Goal: Task Accomplishment & Management: Complete application form

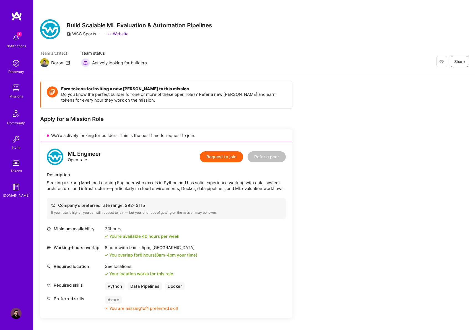
click at [121, 32] on link "Website" at bounding box center [117, 34] width 21 height 6
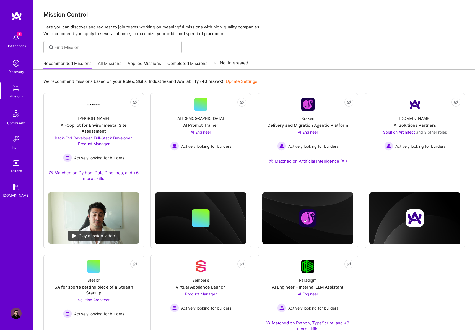
click at [388, 282] on div "Not Interested [PERSON_NAME]-Copilot for Environmental Site Assessment Back-End…" at bounding box center [253, 246] width 421 height 306
click at [22, 40] on div "1 Notifications" at bounding box center [16, 40] width 34 height 19
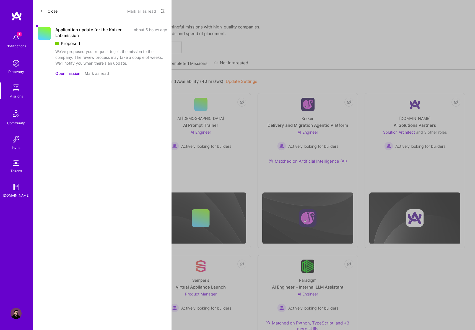
click at [92, 73] on button "Mark as read" at bounding box center [97, 74] width 24 height 6
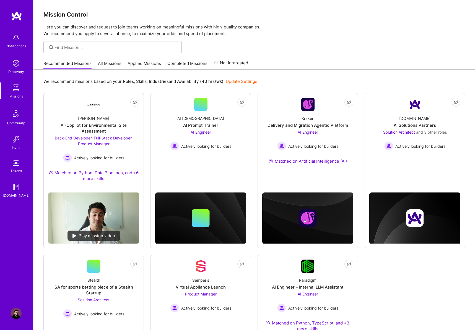
click at [203, 37] on div "Notifications Discovery Missions Community Invite Tokens [DOMAIN_NAME] Profile …" at bounding box center [237, 204] width 475 height 409
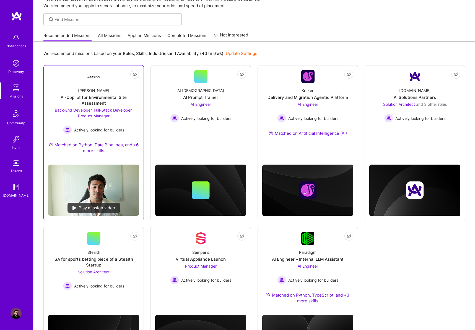
scroll to position [27, 0]
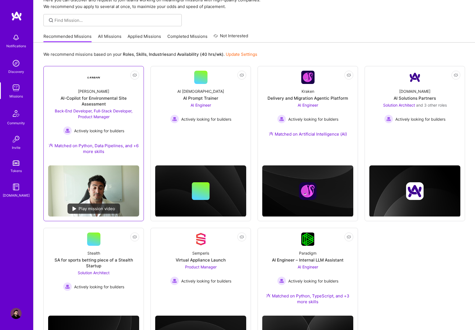
click at [98, 95] on div "[PERSON_NAME]-Copilot for Environmental Site Assessment Back-End Developer, Ful…" at bounding box center [93, 122] width 91 height 77
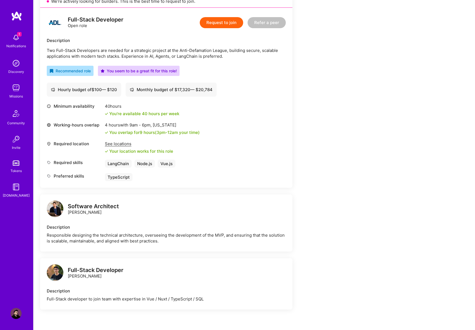
scroll to position [145, 0]
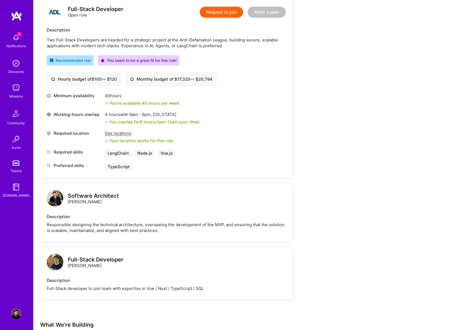
click at [129, 228] on div "Responsible designing the technical architecture, overseeing the development of…" at bounding box center [166, 228] width 239 height 12
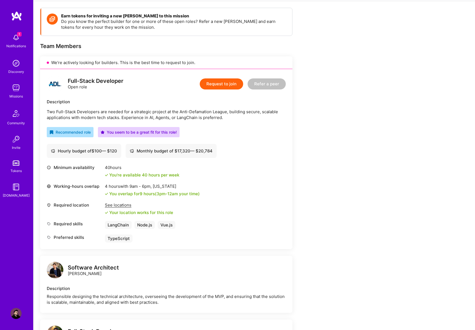
scroll to position [0, 0]
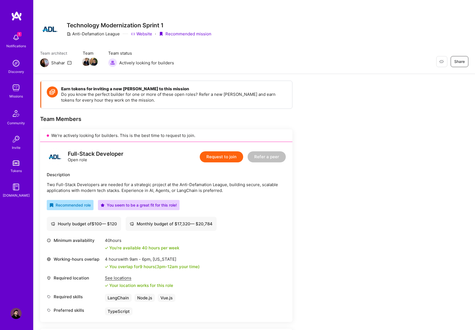
click at [222, 154] on button "Request to join" at bounding box center [221, 157] width 43 height 11
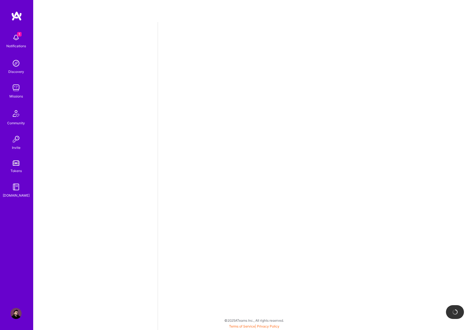
select select "RS"
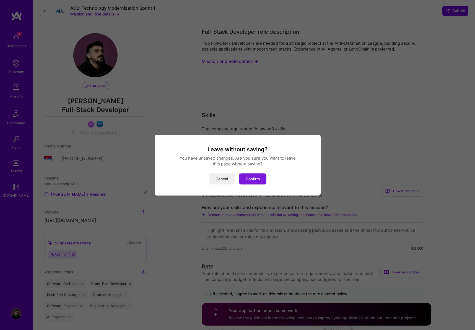
click at [255, 182] on button "Confirm" at bounding box center [252, 179] width 27 height 11
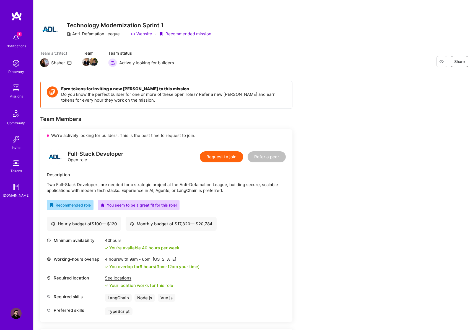
click at [251, 223] on div "Hourly budget of $ 100 — $ 120 Monthly budget of $ 17,320 — $ 20,784" at bounding box center [166, 224] width 239 height 14
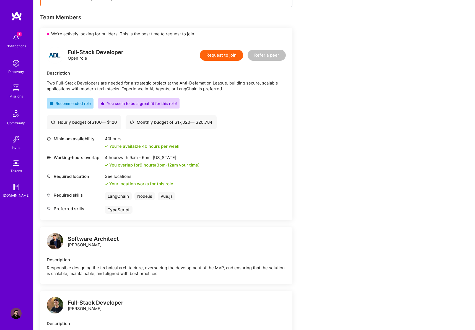
scroll to position [136, 0]
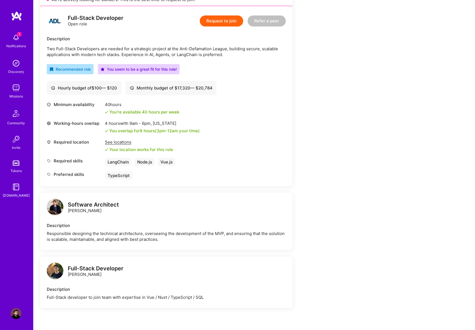
click at [295, 212] on div "Earn tokens for inviting a new A.Teamer to this mission Do you know the perfect…" at bounding box center [206, 215] width 332 height 541
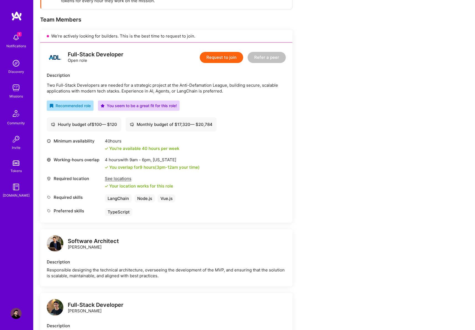
scroll to position [96, 0]
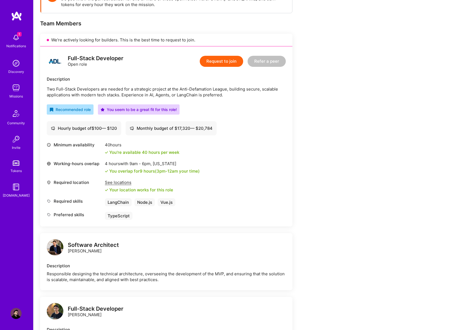
click at [221, 64] on button "Request to join" at bounding box center [221, 61] width 43 height 11
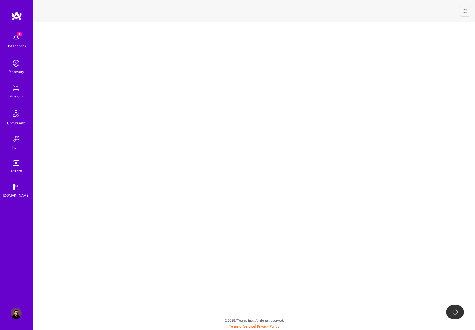
select select "RS"
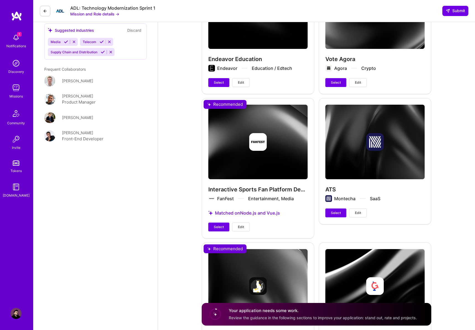
scroll to position [961, 0]
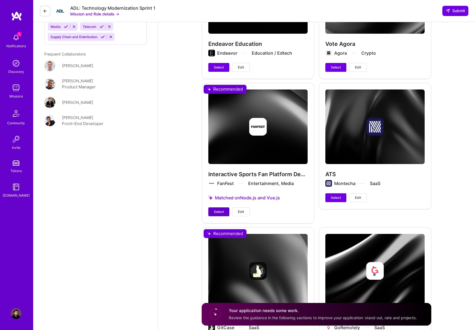
click at [220, 210] on span "Select" at bounding box center [219, 212] width 10 height 5
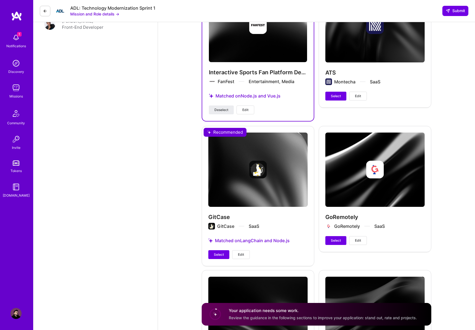
scroll to position [1105, 0]
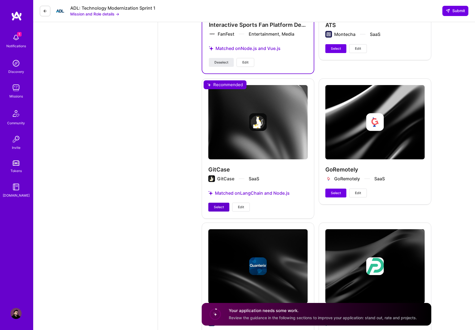
click at [222, 204] on button "Select" at bounding box center [218, 207] width 21 height 9
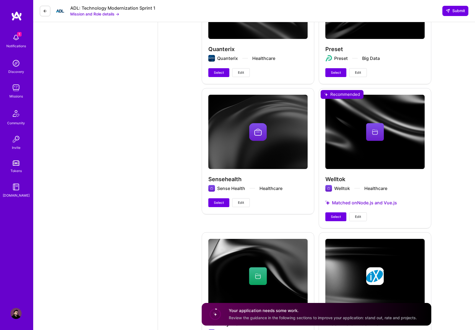
scroll to position [1375, 0]
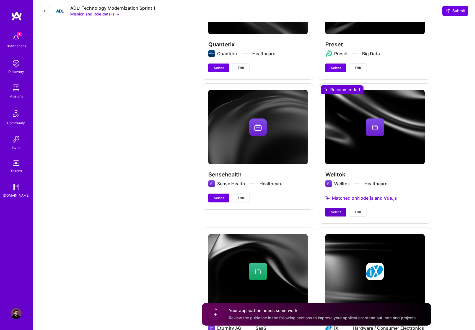
click at [337, 210] on span "Select" at bounding box center [336, 212] width 10 height 5
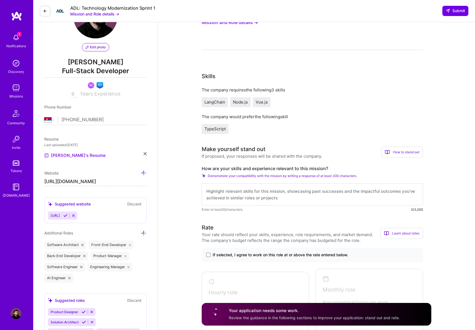
scroll to position [0, 0]
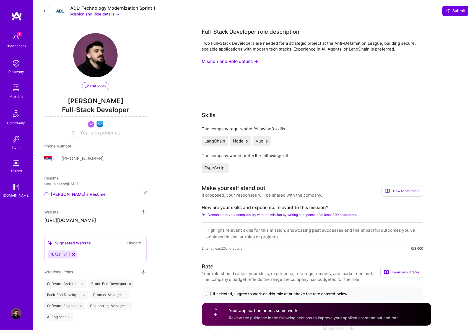
click at [240, 60] on button "Mission and Role details →" at bounding box center [230, 61] width 56 height 10
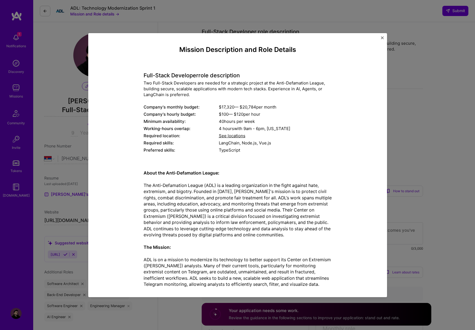
click at [146, 82] on div "Two Full-Stack Developers are needed for a strategic project at the Anti-Defama…" at bounding box center [237, 88] width 188 height 17
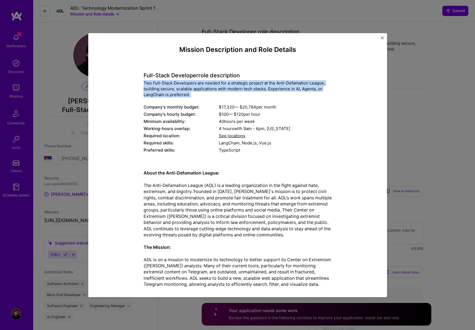
drag, startPoint x: 146, startPoint y: 82, endPoint x: 187, endPoint y: 88, distance: 41.0
click at [187, 88] on div "Two Full-Stack Developers are needed for a strategic project at the Anti-Defama…" at bounding box center [237, 88] width 188 height 17
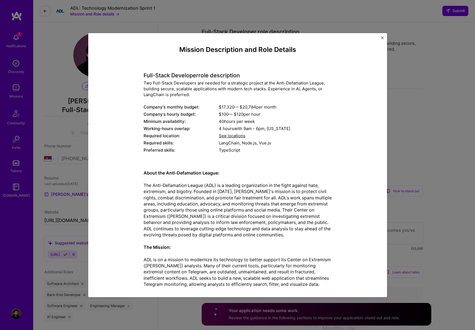
click at [146, 82] on div "Two Full-Stack Developers are needed for a strategic project at the Anti-Defama…" at bounding box center [237, 88] width 188 height 17
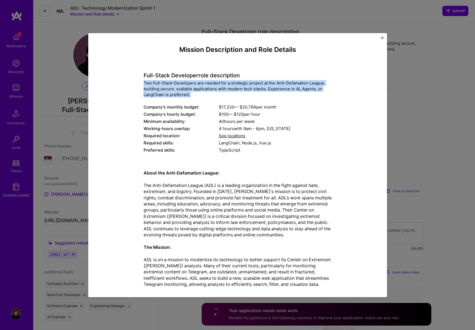
drag, startPoint x: 146, startPoint y: 82, endPoint x: 187, endPoint y: 92, distance: 41.4
click at [187, 92] on div "Two Full-Stack Developers are needed for a strategic project at the Anti-Defama…" at bounding box center [237, 88] width 188 height 17
copy div "Two Full-Stack Developers are needed for a strategic project at the Anti-Defama…"
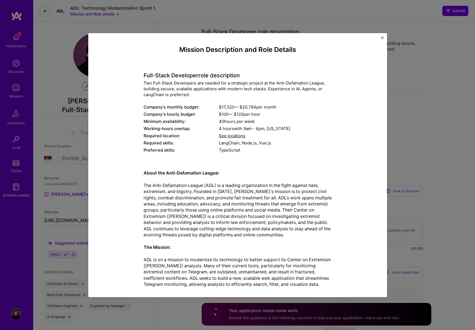
click at [145, 173] on strong "About the Anti-Defamation League:" at bounding box center [181, 173] width 76 height 6
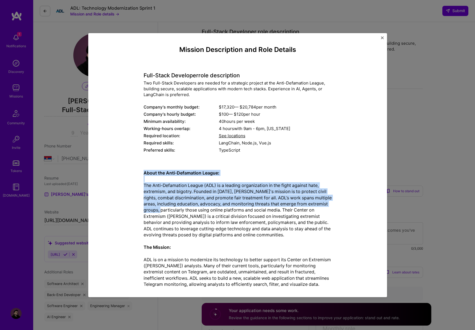
drag, startPoint x: 145, startPoint y: 173, endPoint x: 166, endPoint y: 215, distance: 47.4
click at [166, 215] on p "About the Anti-Defamation League: The Anti-Defamation League (ADL) is a leading…" at bounding box center [237, 229] width 188 height 118
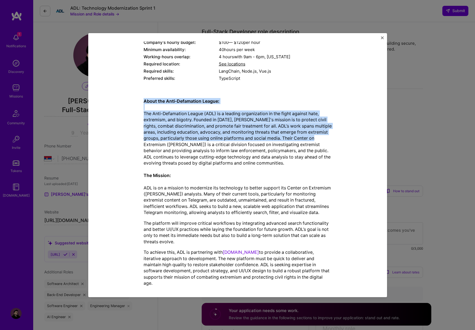
click at [313, 279] on p "To achieve this, ADL is partnering with A.Team to provide a collaborative, iter…" at bounding box center [237, 267] width 188 height 37
copy div "About the Anti-Defamation League: The Anti-Defamation League (ADL) is a leading…"
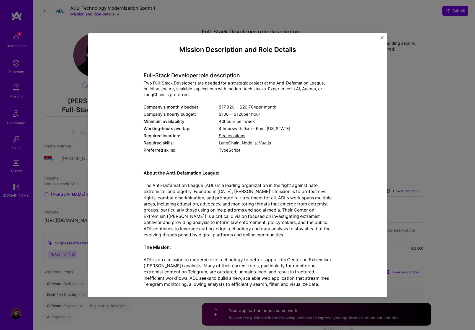
click at [432, 105] on div "Mission Description and Role Details Full-Stack Developer role description Two …" at bounding box center [237, 165] width 475 height 330
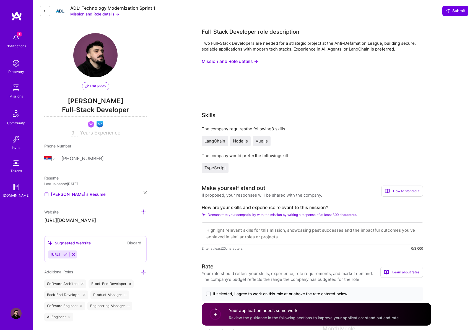
click at [258, 232] on textarea at bounding box center [312, 234] width 221 height 22
paste textarea "I've spent years building secure, scalable platforms in environments where reli…"
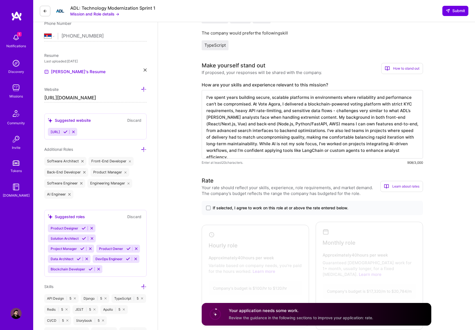
scroll to position [146, 0]
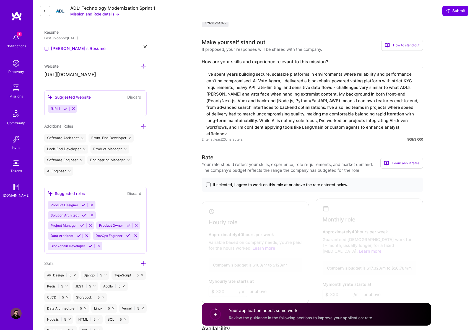
type textarea "I've spent years building secure, scalable platforms in environments where reli…"
click at [207, 187] on span at bounding box center [208, 185] width 4 height 4
click at [0, 0] on input "If selected, I agree to work on this role at or above the rate entered below." at bounding box center [0, 0] width 0 height 0
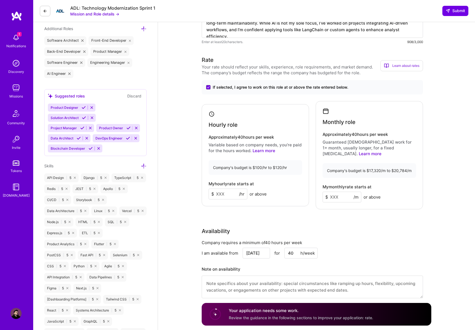
scroll to position [249, 0]
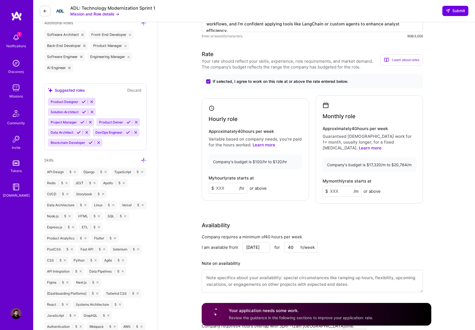
click at [229, 184] on input at bounding box center [227, 188] width 39 height 11
click at [227, 185] on input at bounding box center [227, 188] width 39 height 11
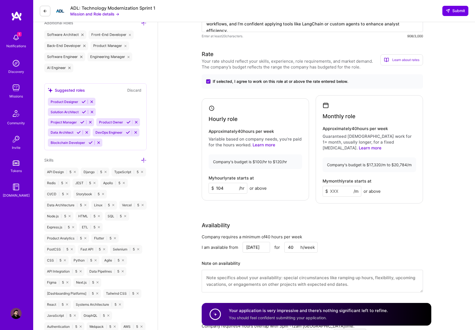
type input "104"
click at [227, 187] on input "104" at bounding box center [227, 188] width 39 height 11
click at [345, 186] on input "18000" at bounding box center [341, 191] width 39 height 11
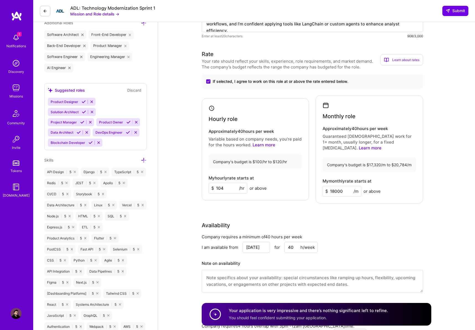
click at [345, 186] on input "18000" at bounding box center [341, 191] width 39 height 11
type input "1"
click at [228, 186] on input "104" at bounding box center [227, 188] width 39 height 11
type input "109"
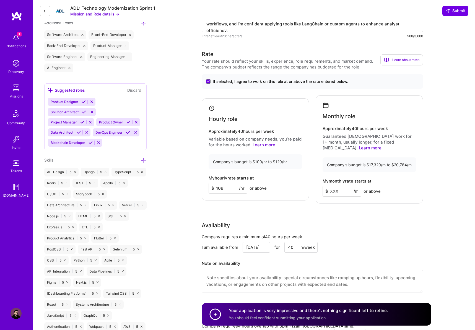
click at [339, 187] on input at bounding box center [341, 191] width 39 height 11
type input "17320"
click at [390, 221] on div "Availability" at bounding box center [312, 225] width 221 height 8
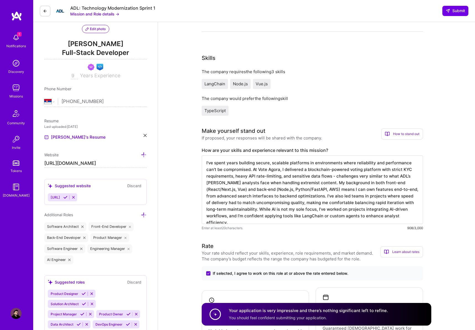
scroll to position [0, 0]
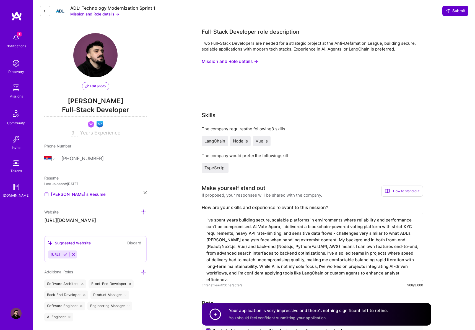
click at [455, 11] on span "Submit" at bounding box center [454, 11] width 19 height 6
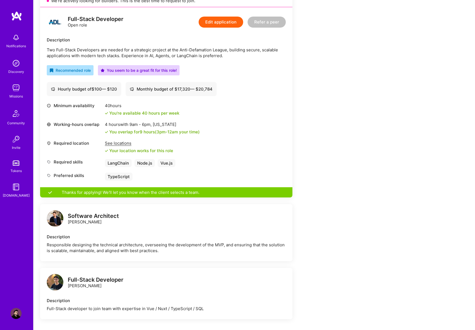
scroll to position [242, 0]
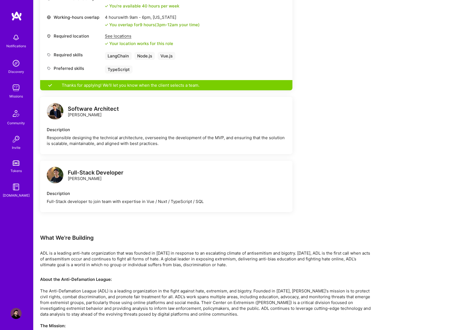
click at [309, 202] on div "Earn tokens for inviting a new [PERSON_NAME] to this mission Do you know the pe…" at bounding box center [206, 114] width 332 height 551
